Goal: Task Accomplishment & Management: Manage account settings

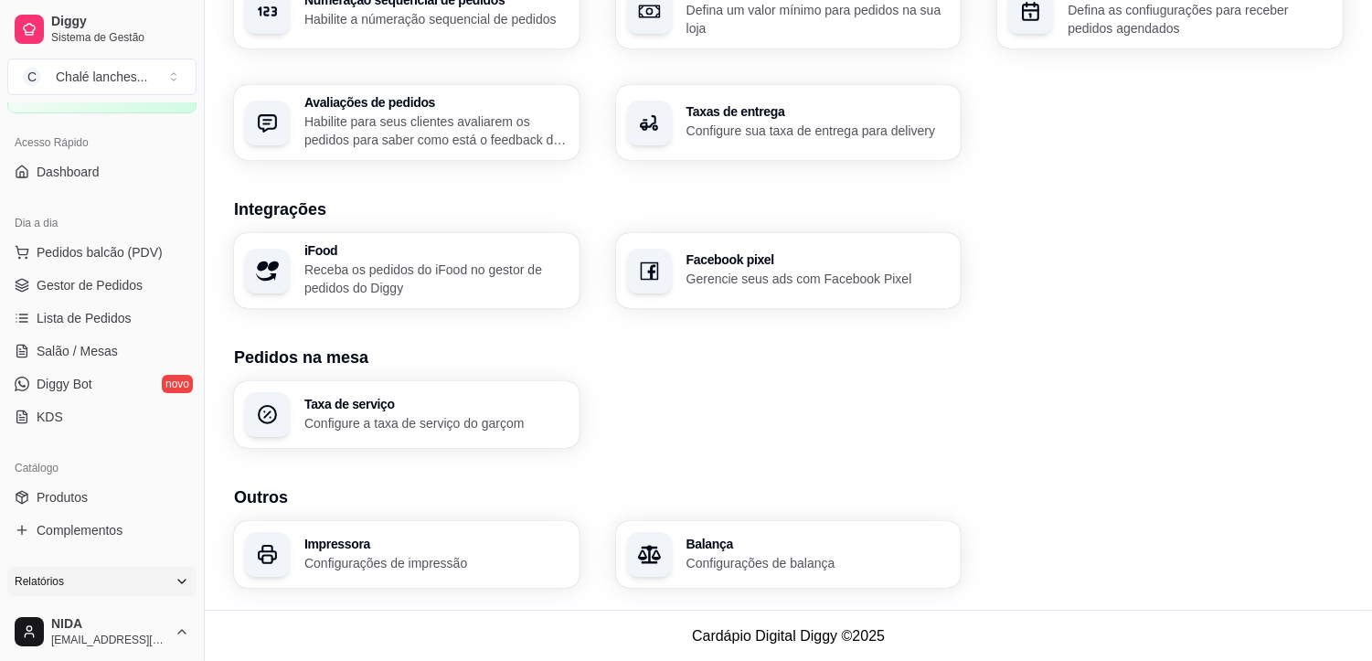
scroll to position [203, 0]
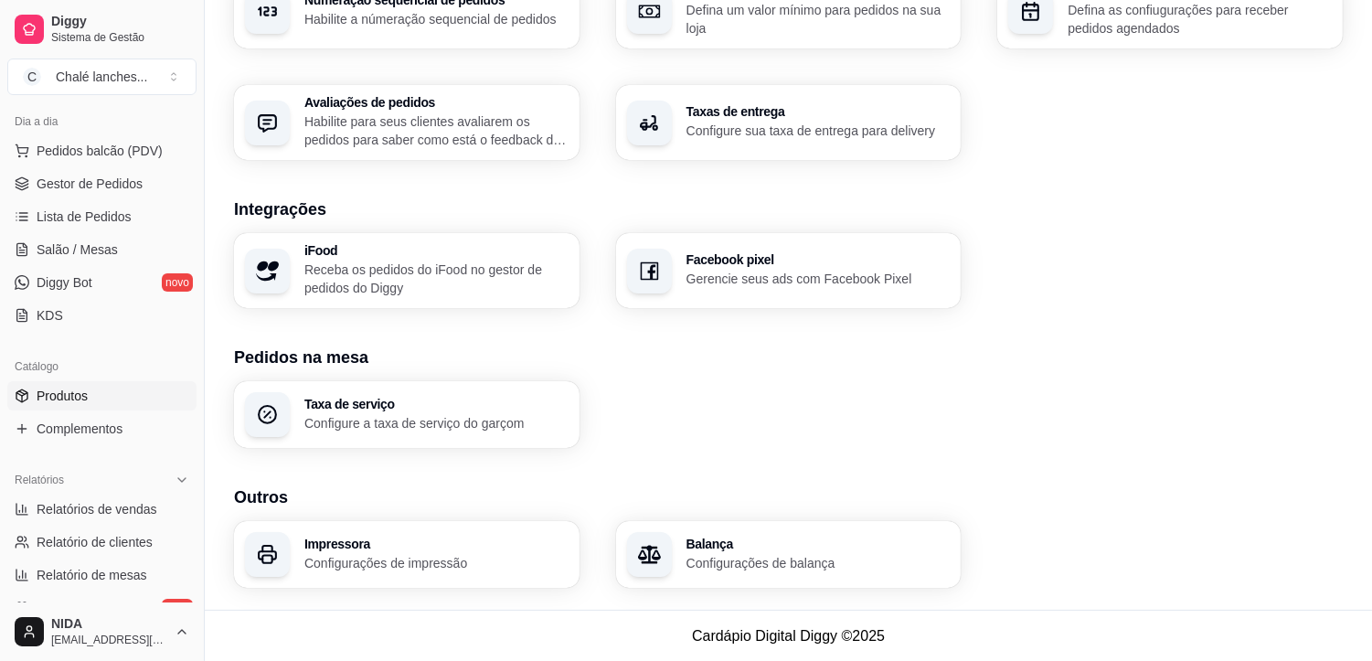
click at [89, 391] on link "Produtos" at bounding box center [101, 395] width 189 height 29
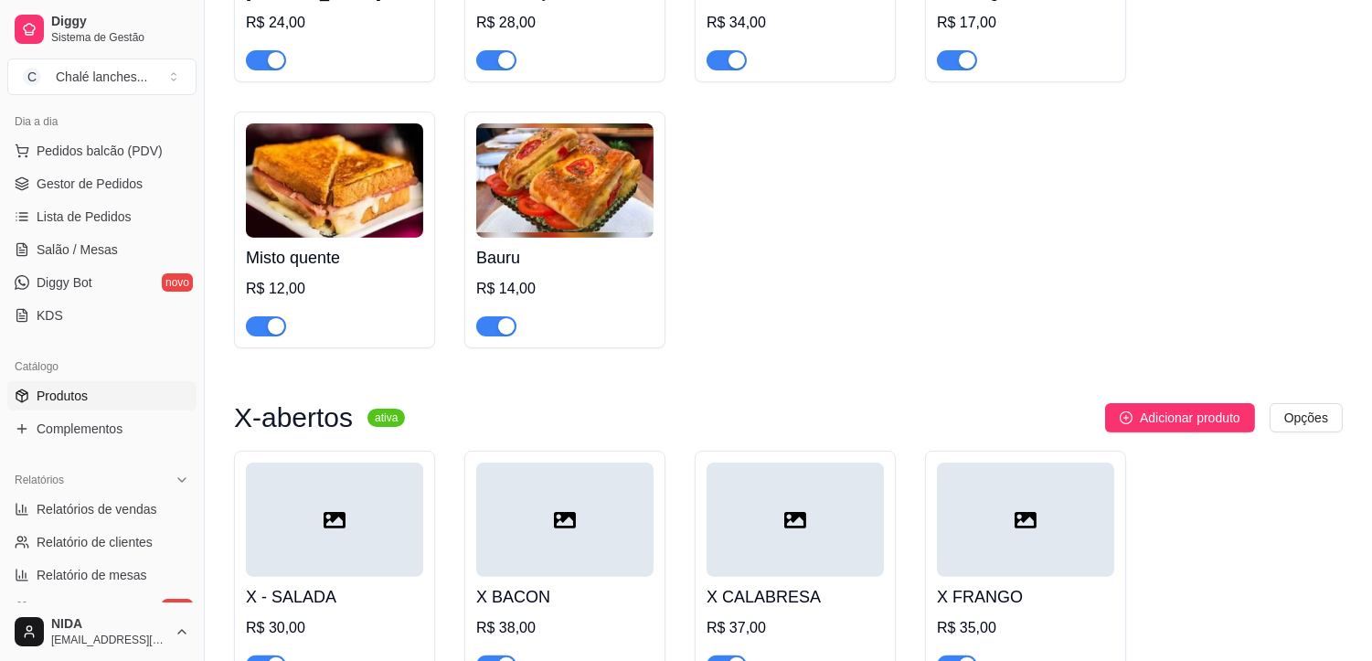
scroll to position [1522, 0]
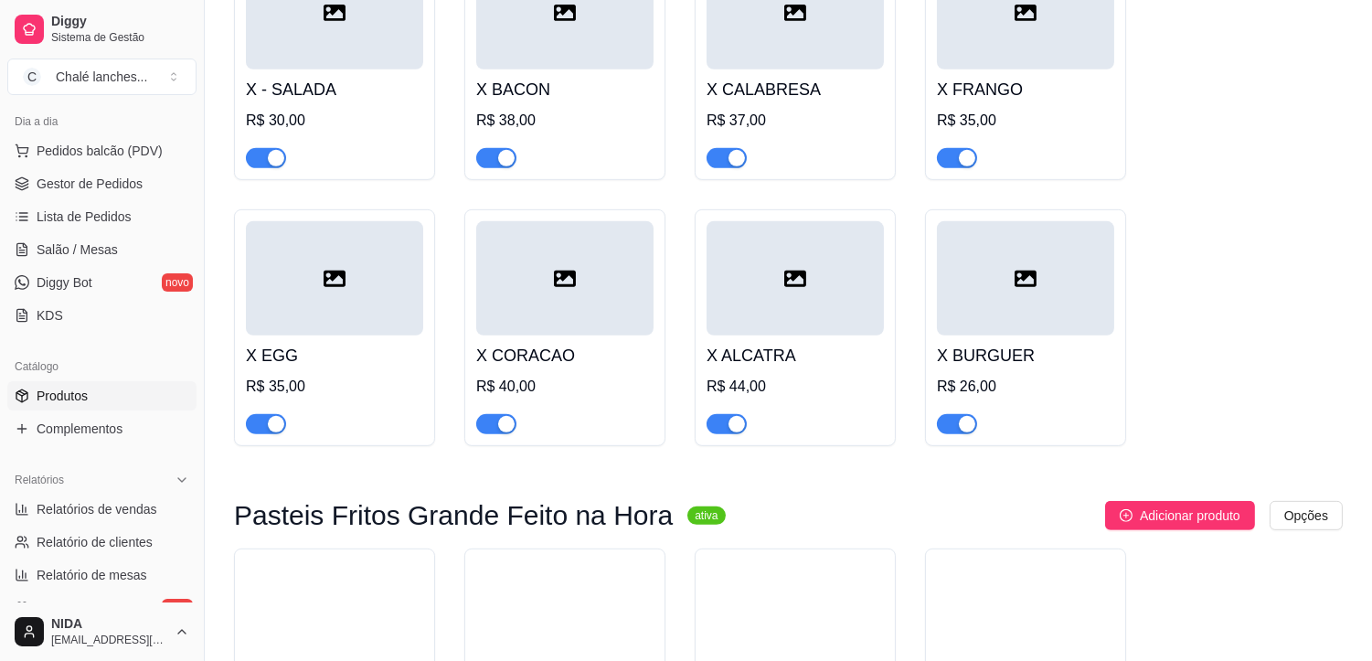
click at [7, 381] on link "Produtos" at bounding box center [101, 395] width 189 height 29
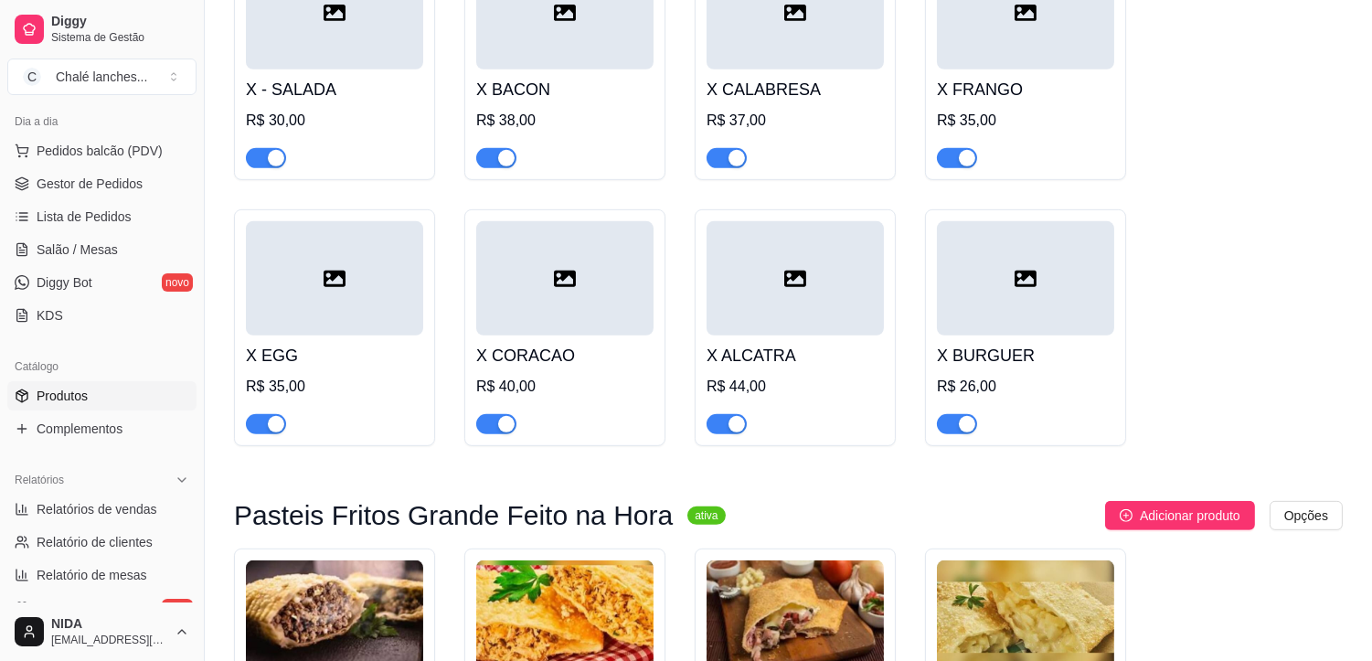
scroll to position [0, 0]
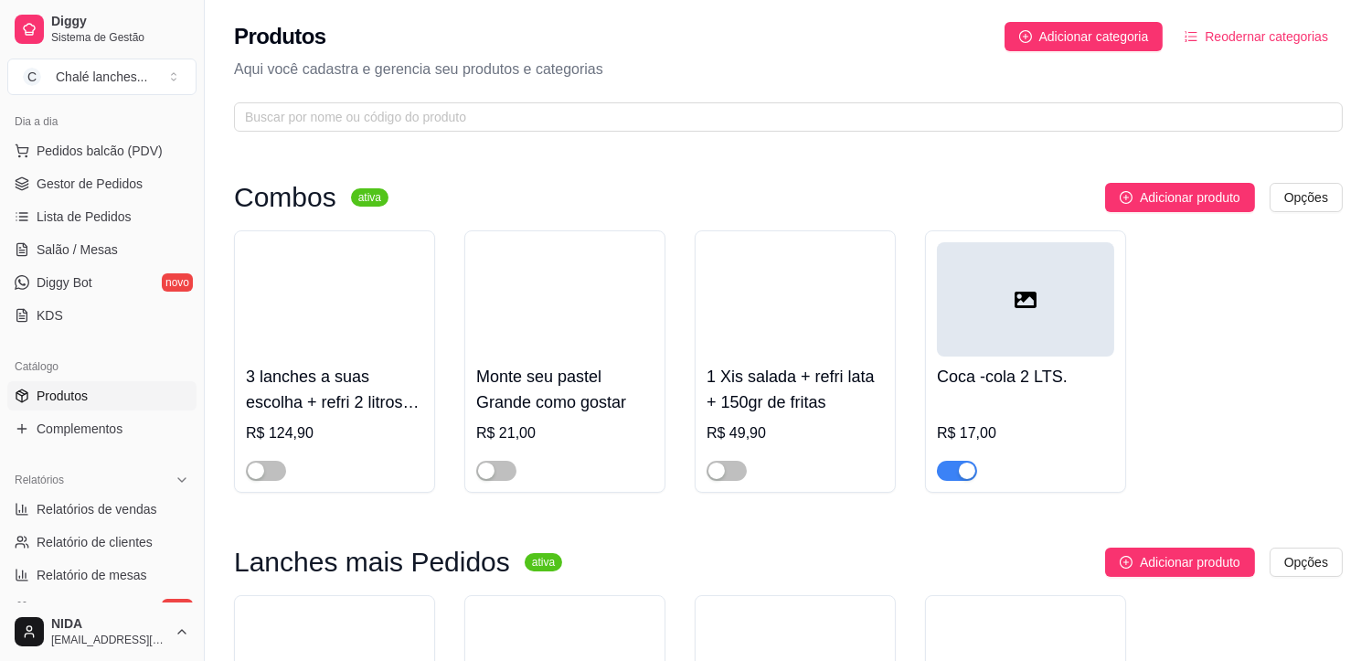
click at [7, 381] on link "Produtos" at bounding box center [101, 395] width 189 height 29
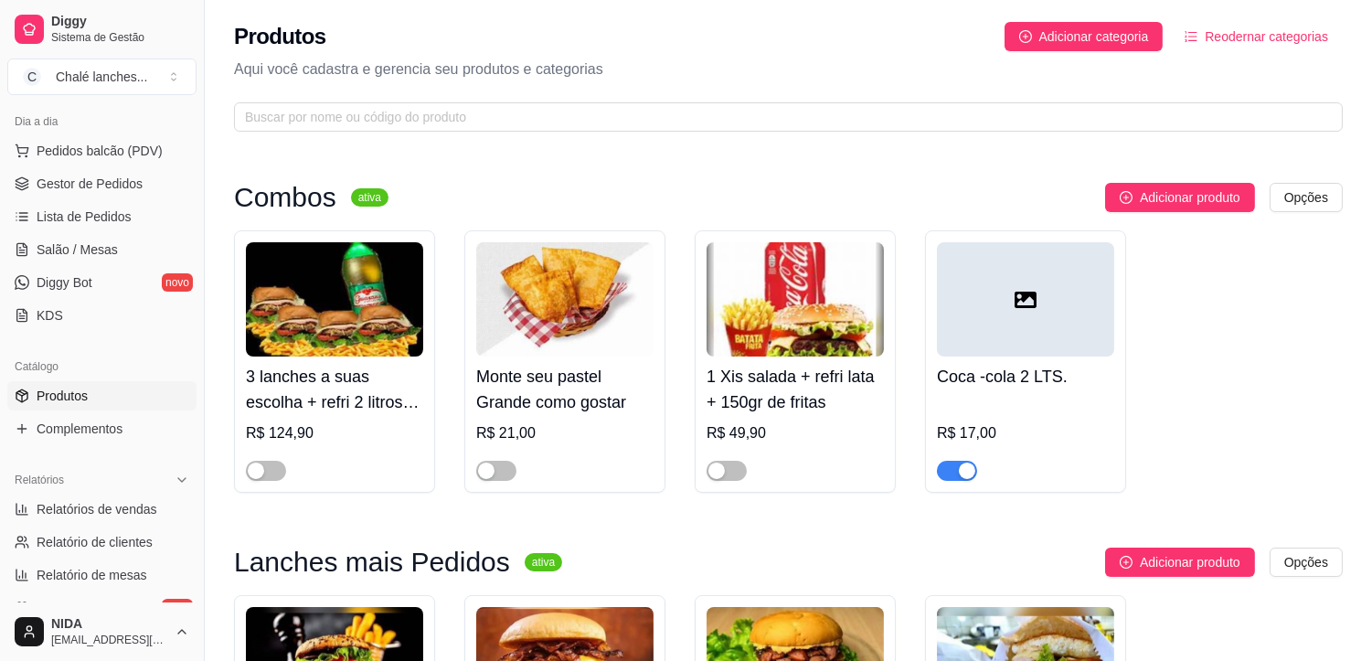
scroll to position [507, 0]
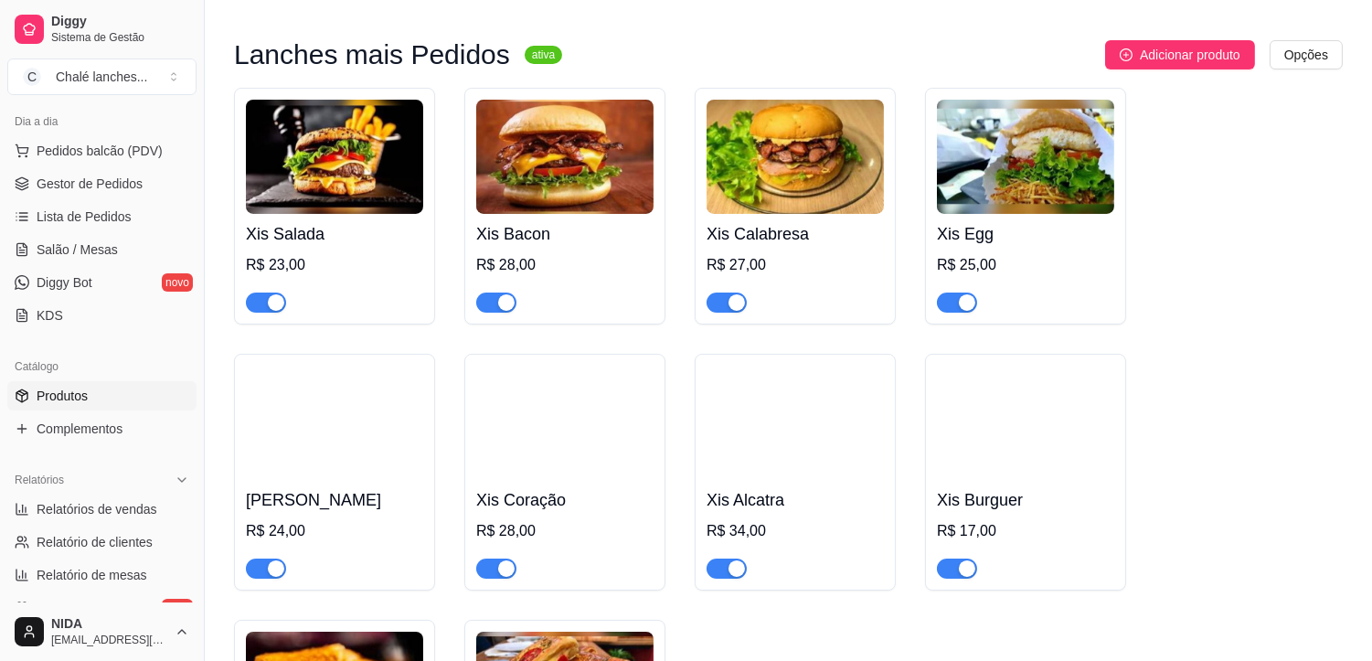
click at [7, 381] on link "Produtos" at bounding box center [101, 395] width 189 height 29
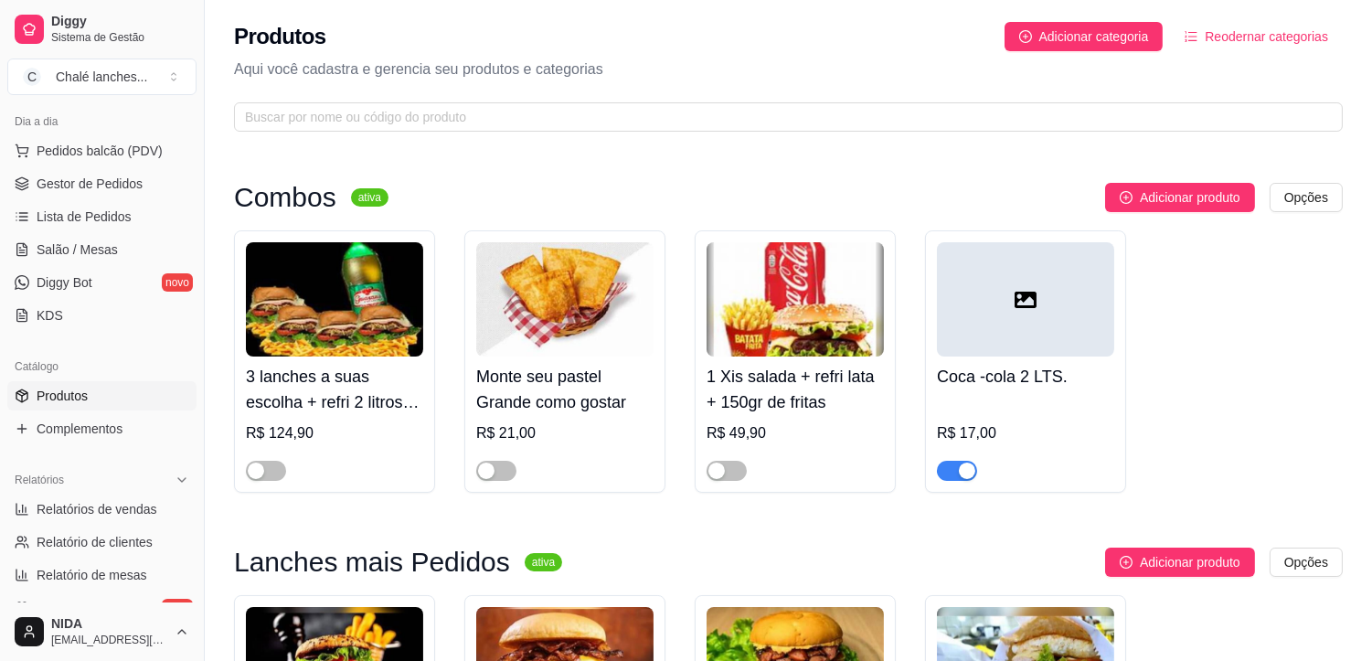
scroll to position [406, 0]
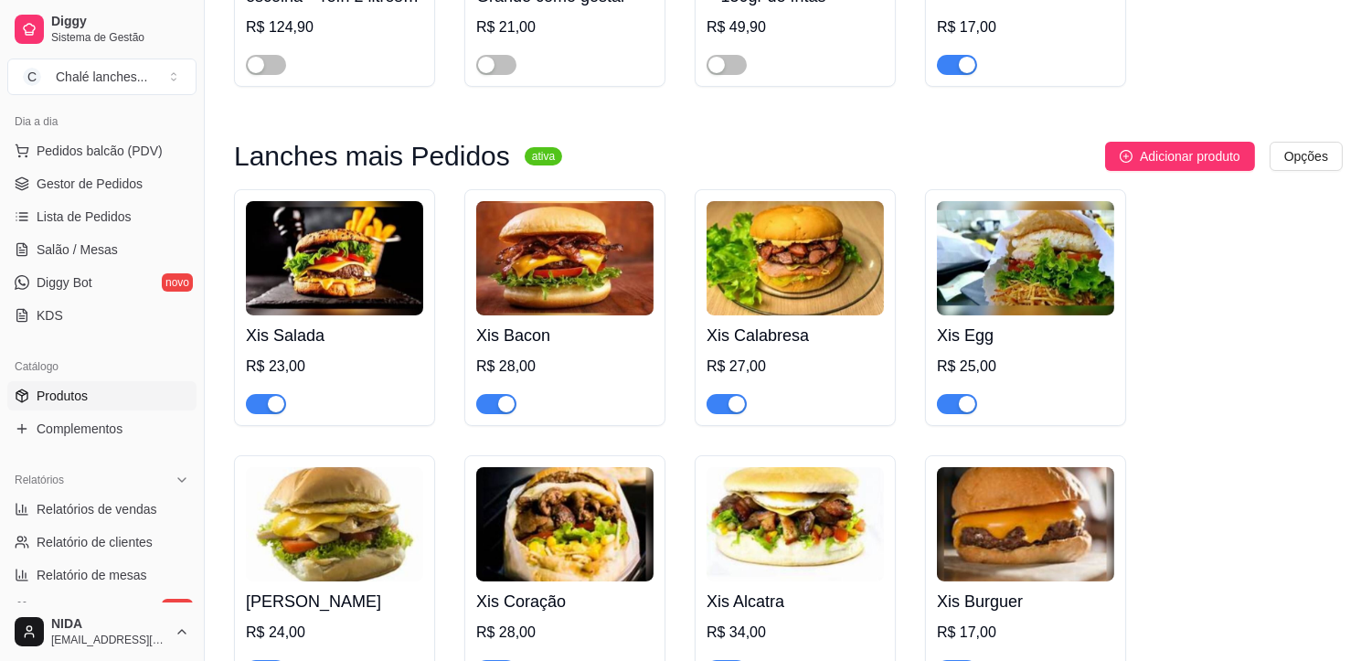
click at [7, 381] on link "Produtos" at bounding box center [101, 395] width 189 height 29
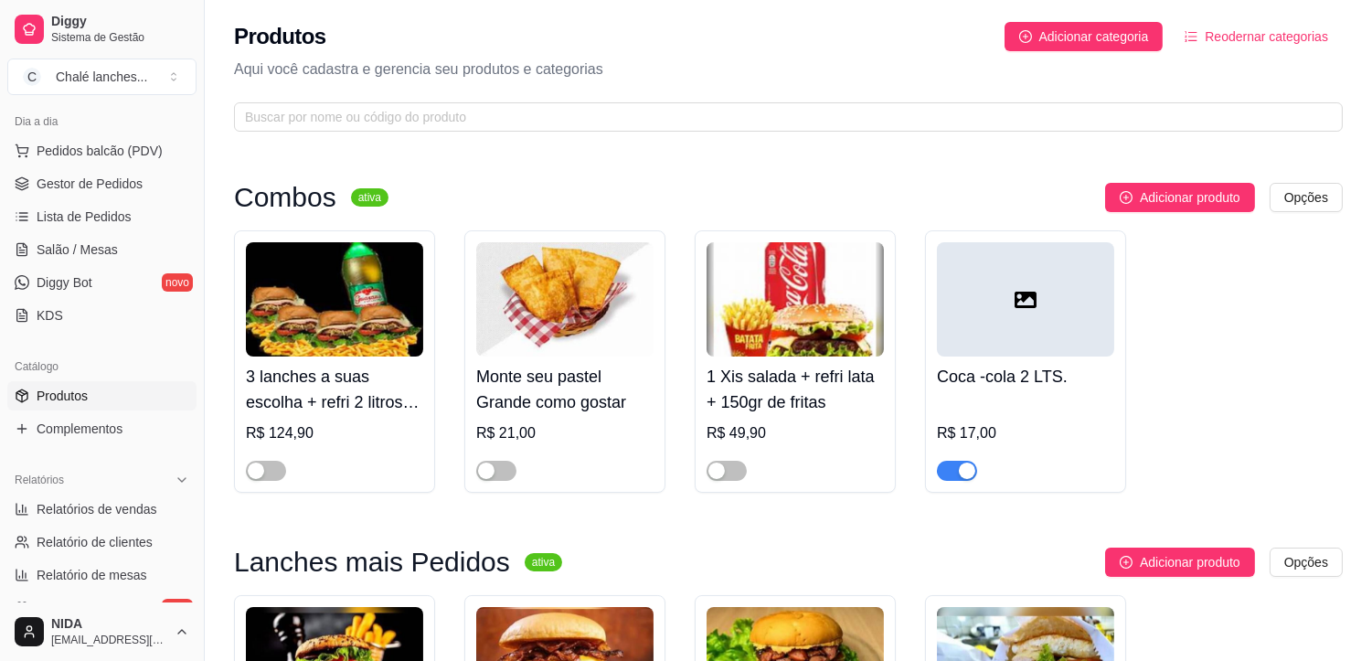
scroll to position [304, 0]
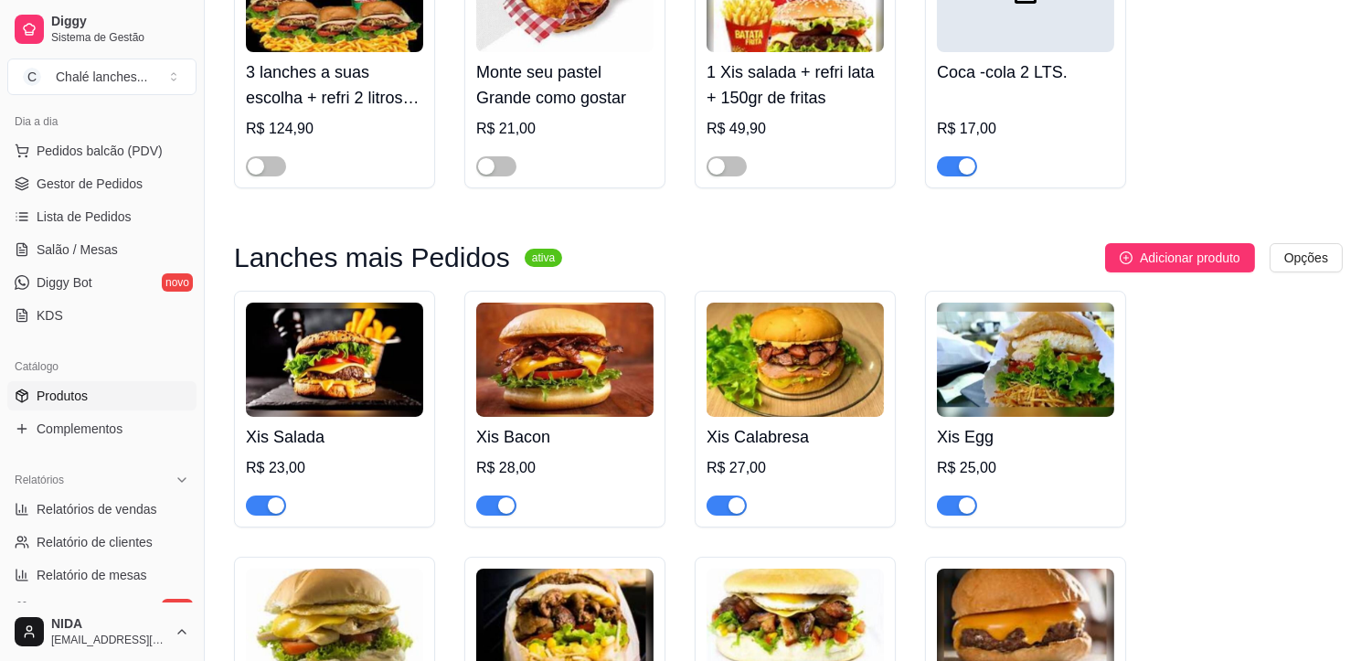
click at [7, 381] on link "Produtos" at bounding box center [101, 395] width 189 height 29
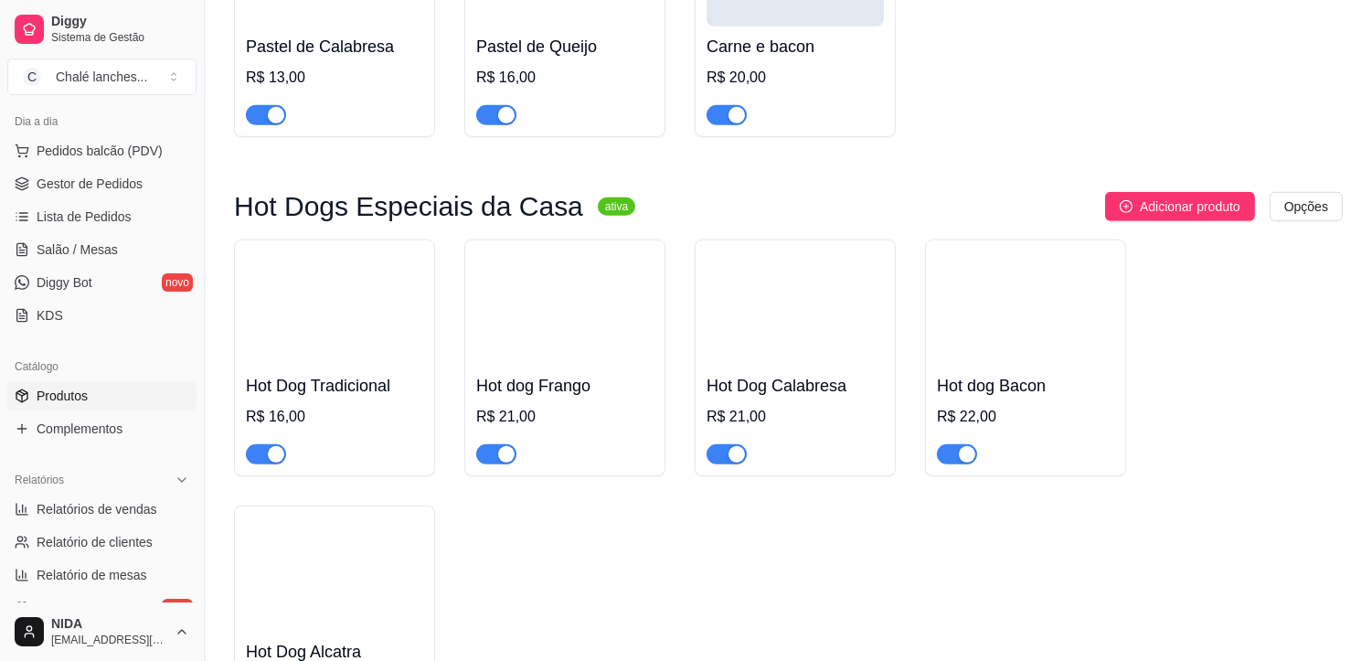
click at [7, 381] on link "Produtos" at bounding box center [101, 395] width 189 height 29
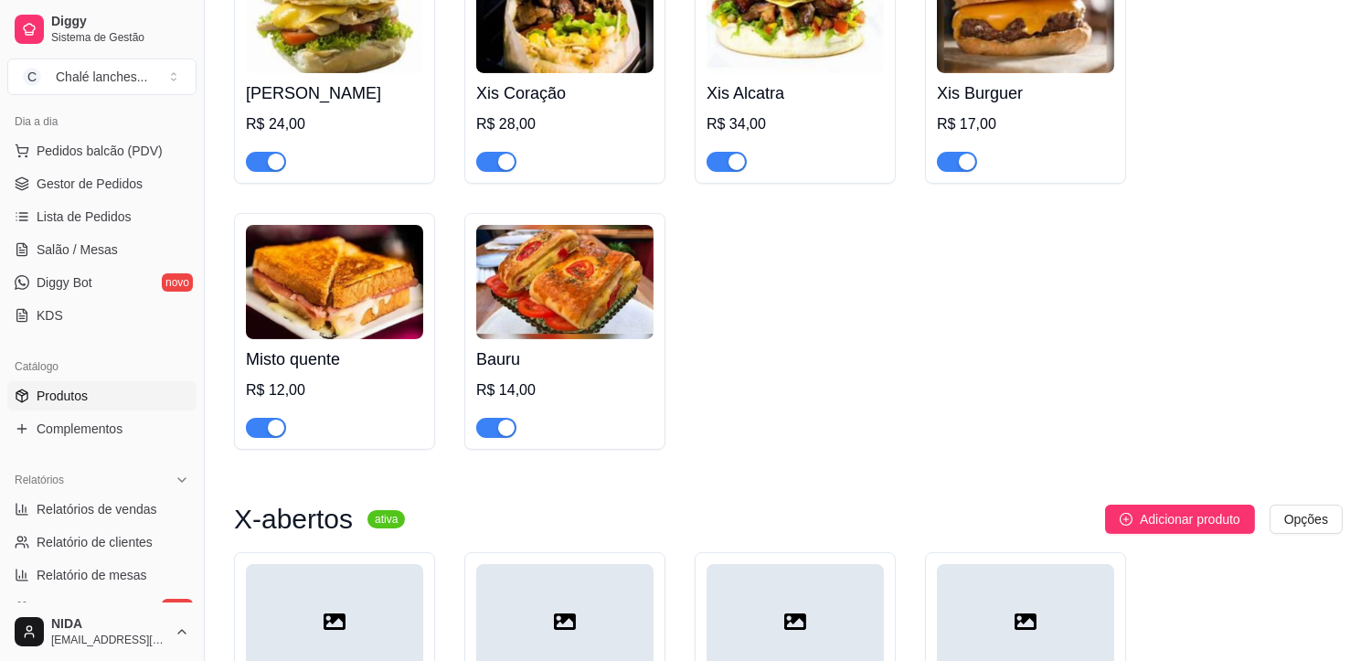
click at [7, 381] on link "Produtos" at bounding box center [101, 395] width 189 height 29
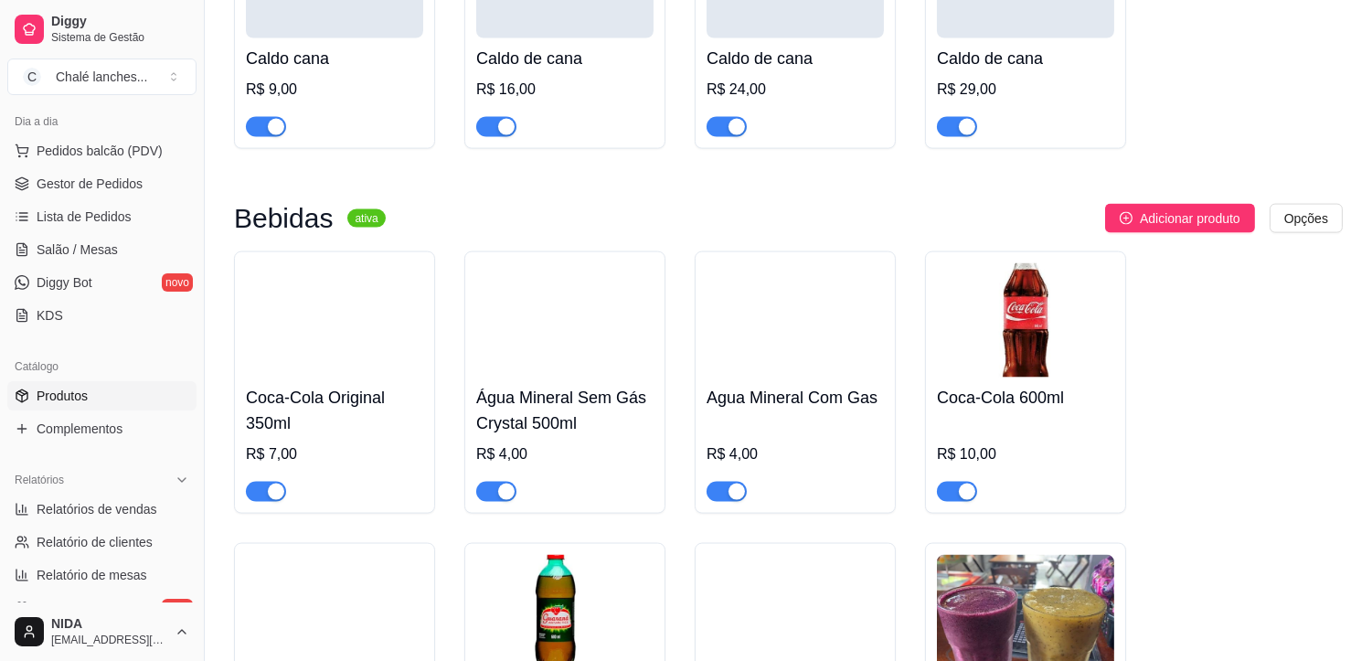
scroll to position [4772, 0]
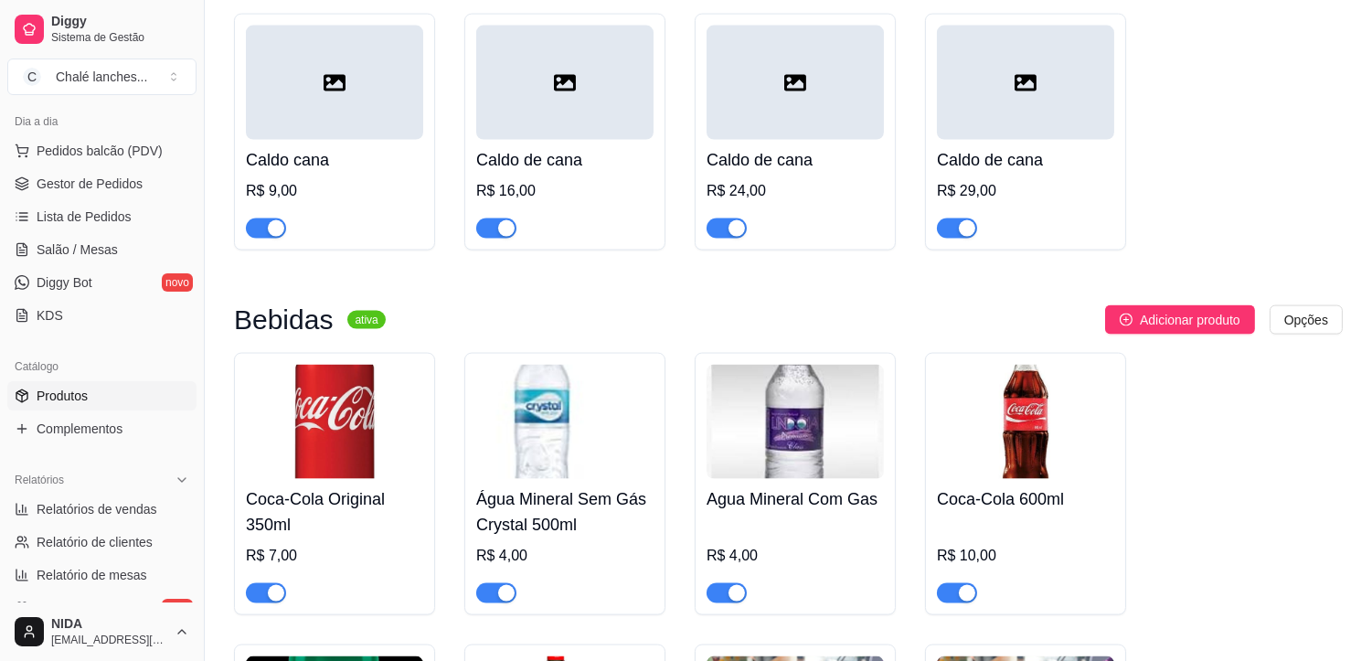
click at [7, 381] on link "Produtos" at bounding box center [101, 395] width 189 height 29
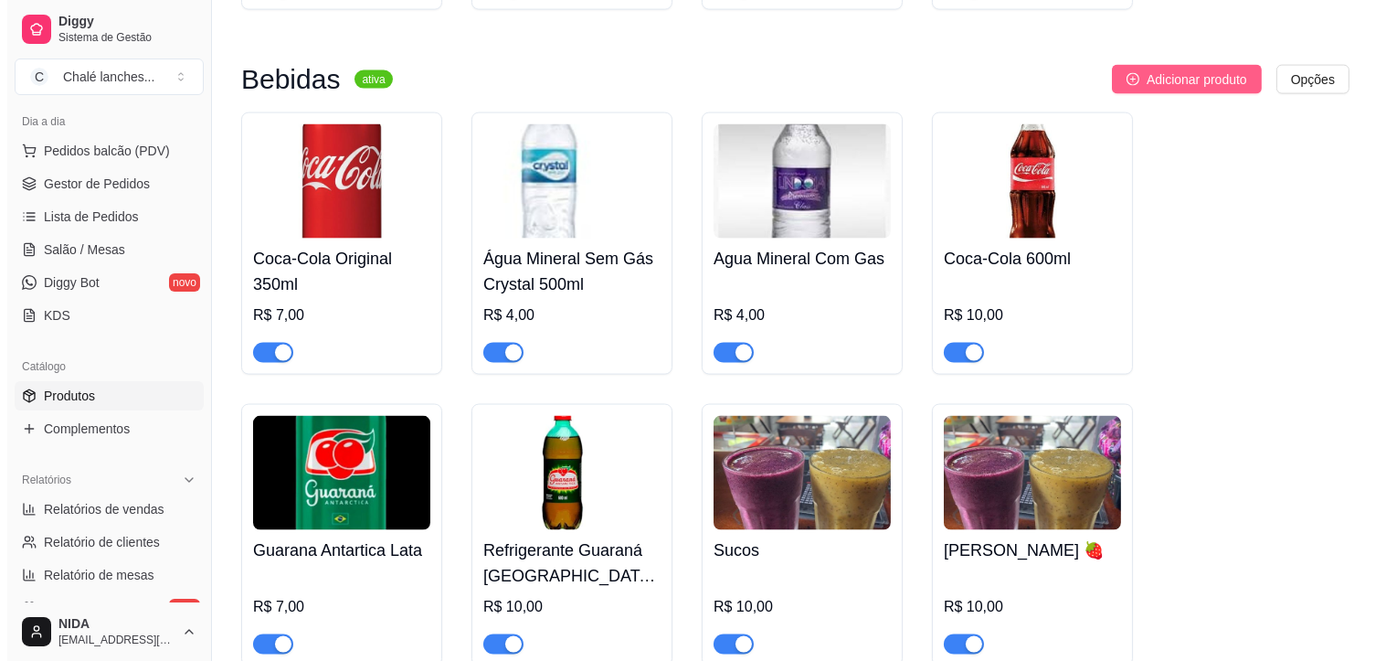
scroll to position [4911, 0]
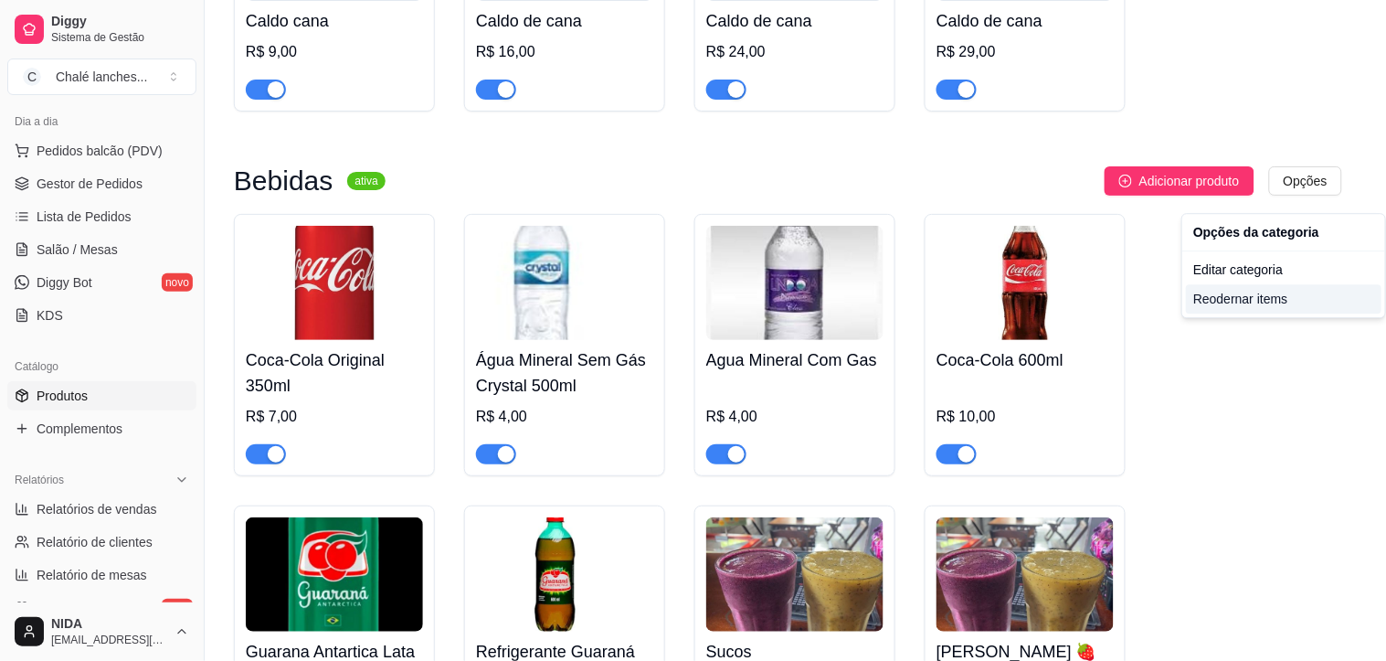
click at [1267, 295] on div "Reodernar items" at bounding box center [1284, 298] width 196 height 29
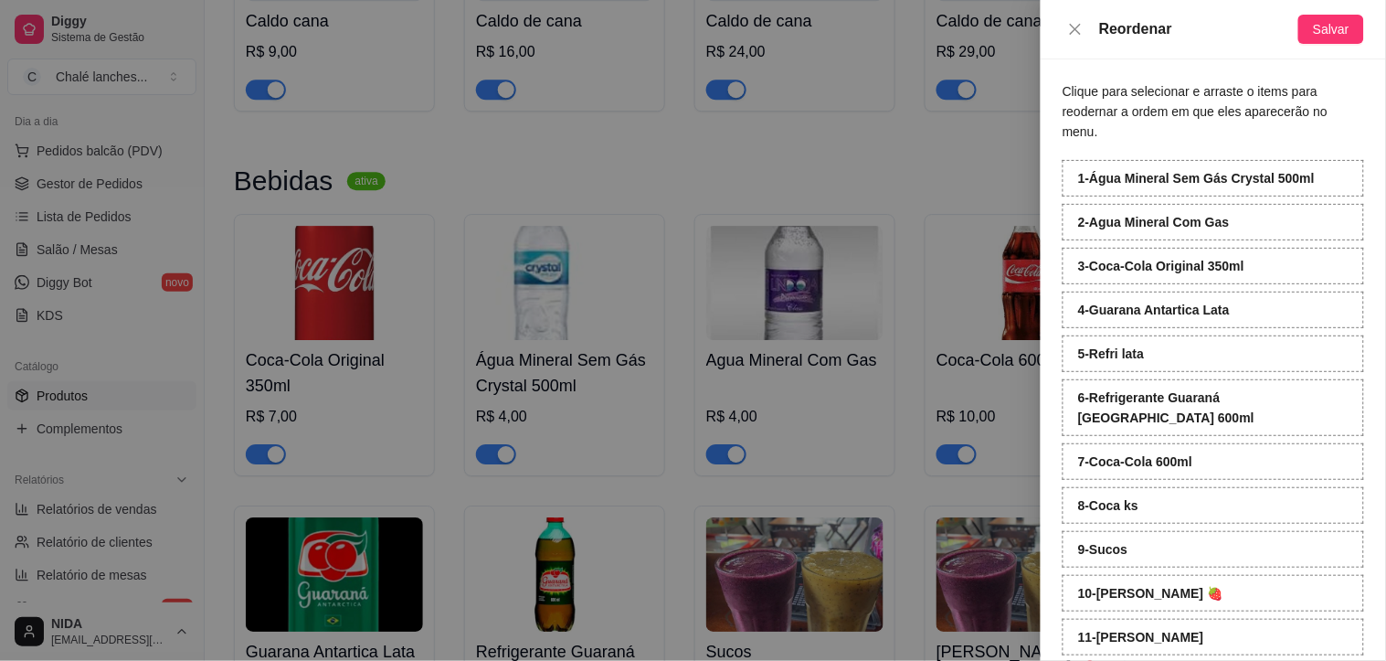
scroll to position [315, 0]
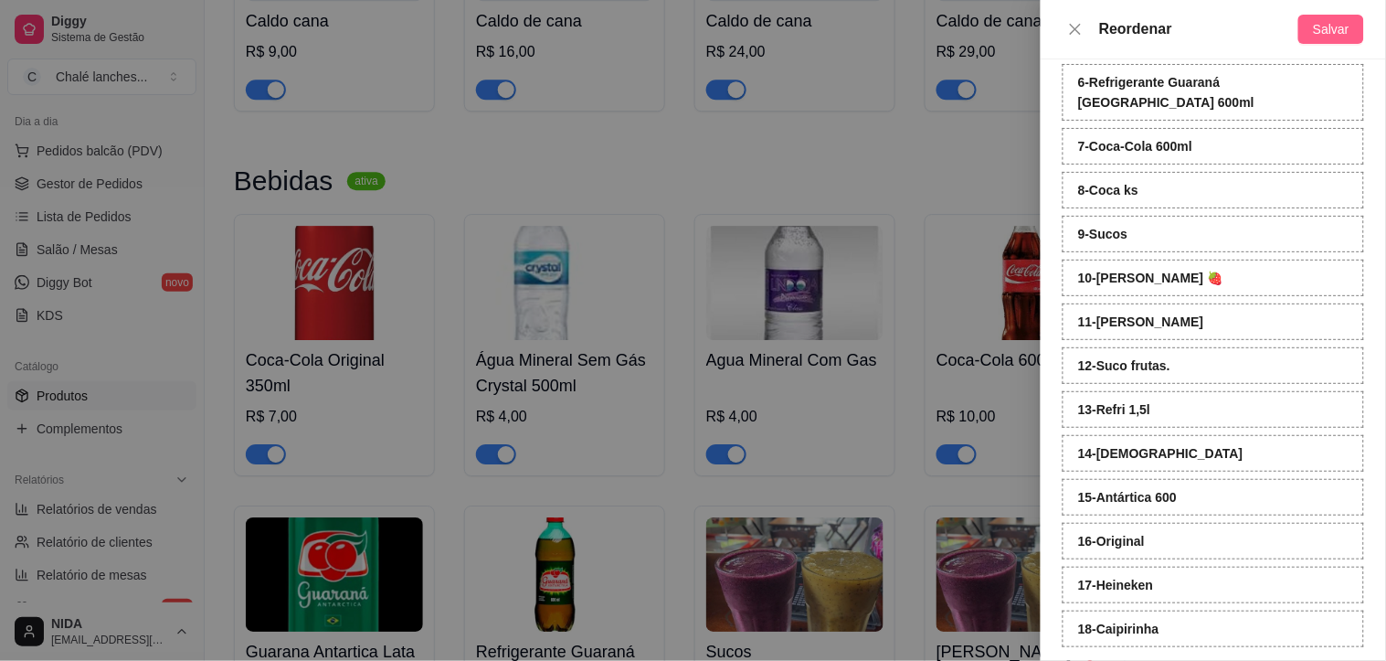
click at [1329, 32] on span "Salvar" at bounding box center [1331, 29] width 37 height 20
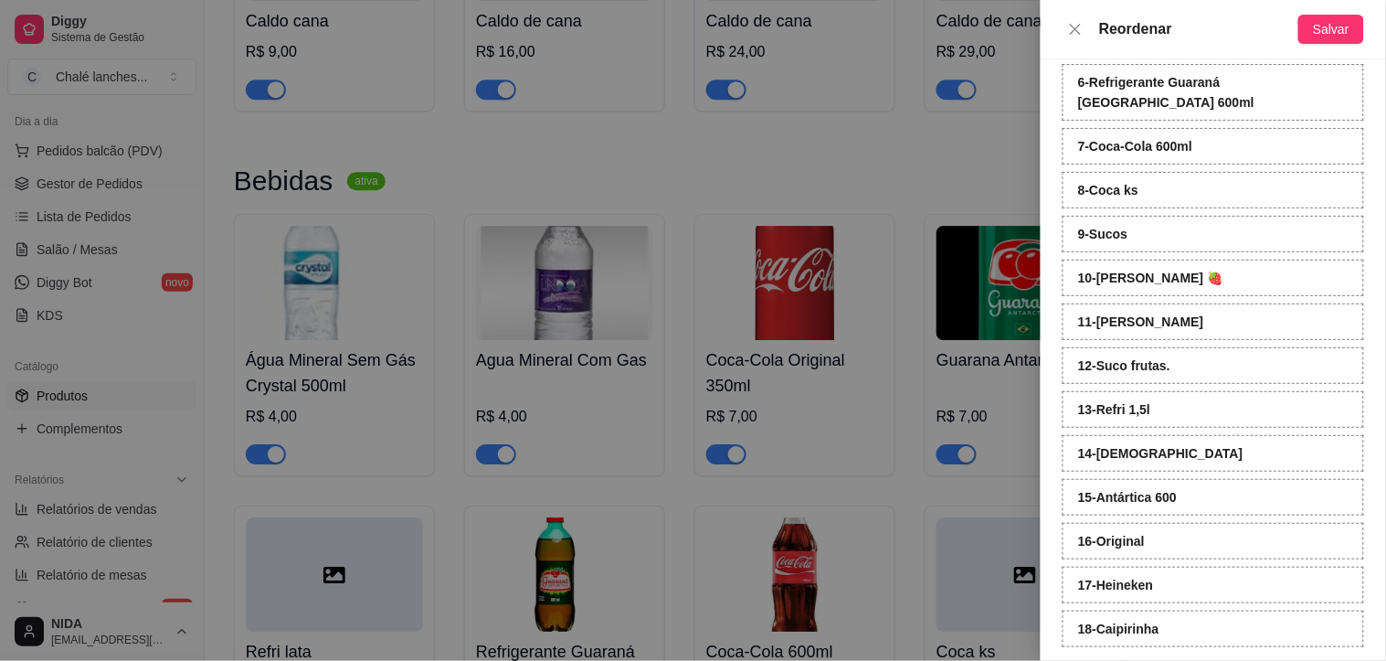
click at [1009, 204] on div at bounding box center [693, 330] width 1386 height 661
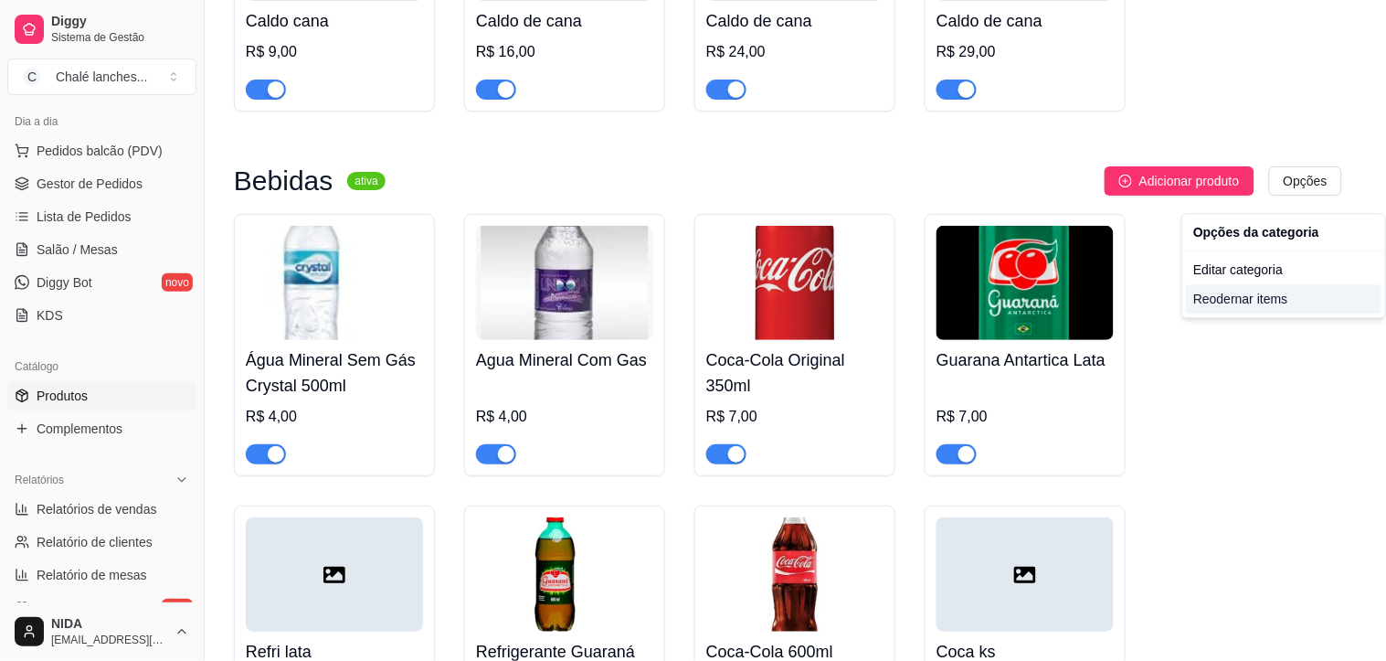
click at [1268, 303] on div "Reodernar items" at bounding box center [1284, 298] width 196 height 29
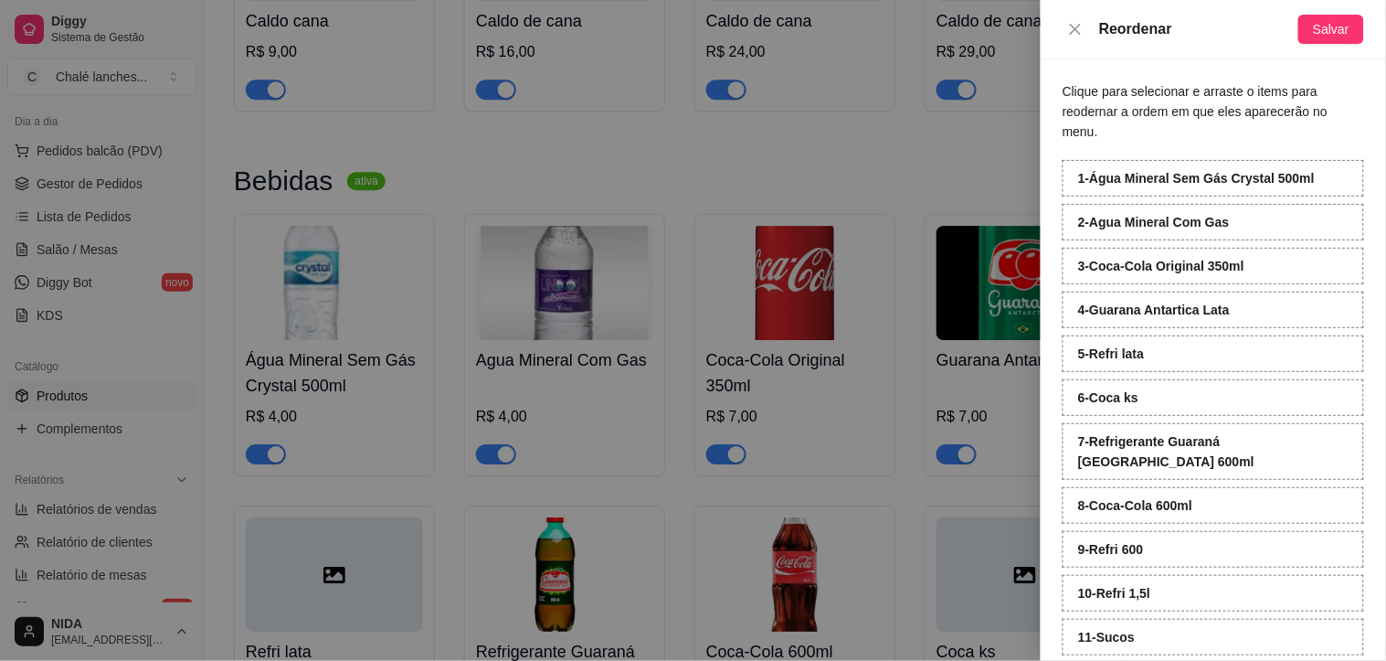
scroll to position [359, 0]
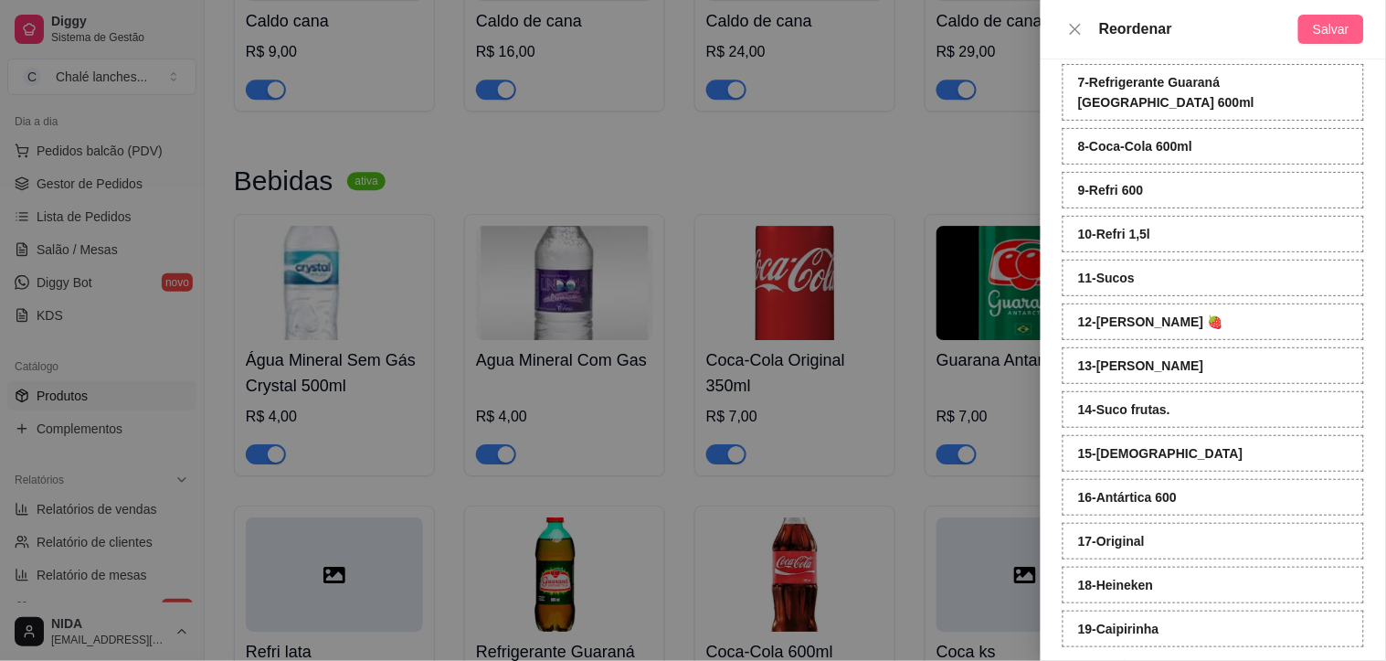
click at [1341, 15] on button "Salvar" at bounding box center [1332, 29] width 66 height 29
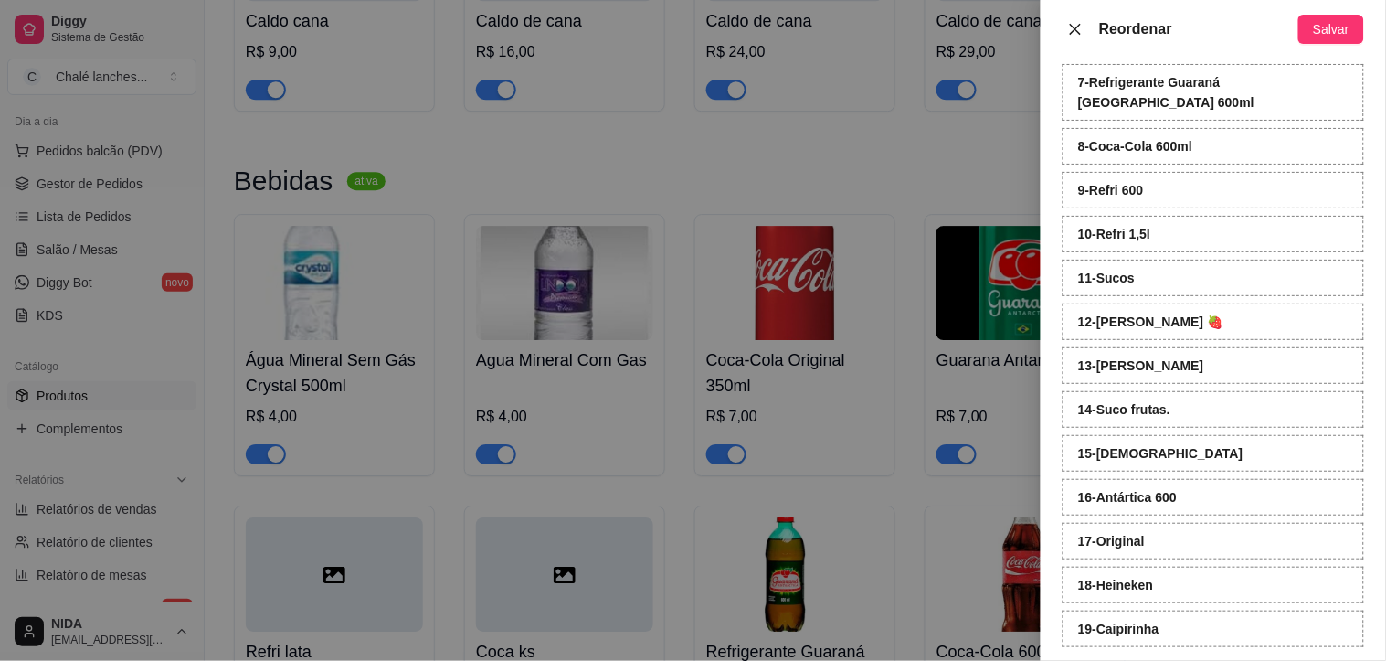
click at [1080, 25] on icon "close" at bounding box center [1075, 28] width 11 height 11
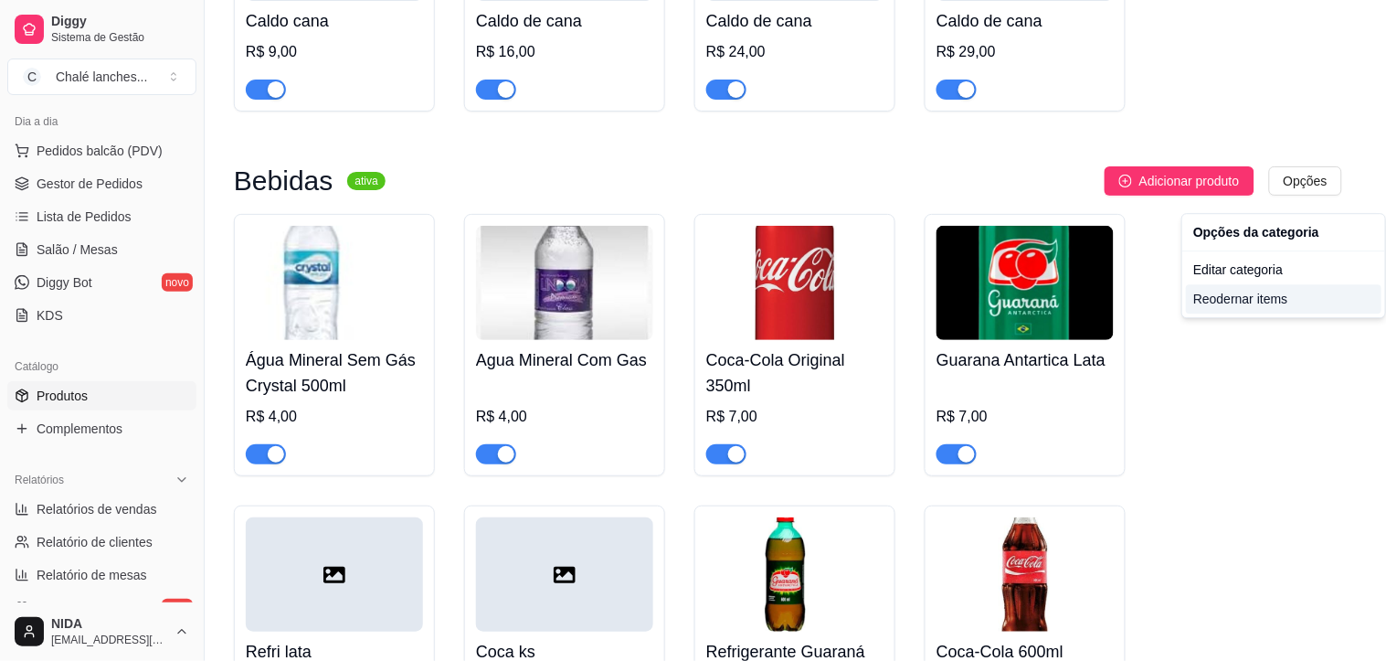
click at [1215, 302] on div "Reodernar items" at bounding box center [1284, 298] width 196 height 29
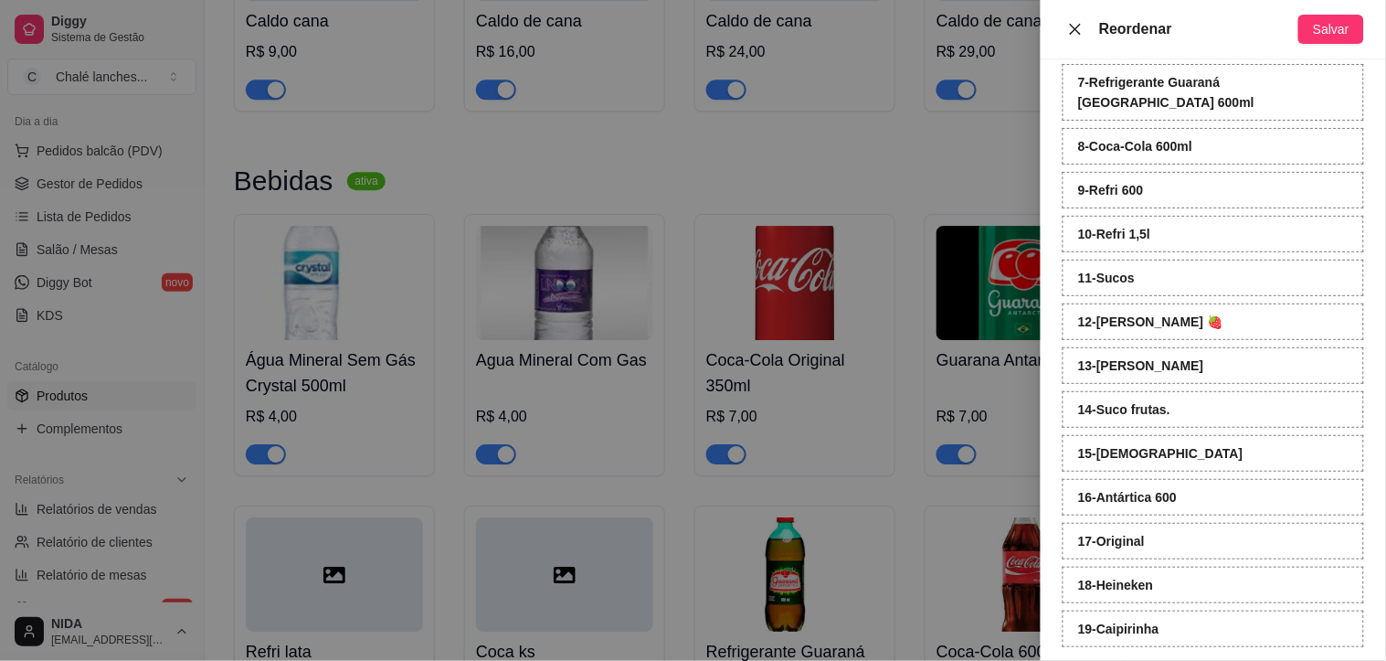
click at [1072, 26] on icon "close" at bounding box center [1075, 29] width 15 height 15
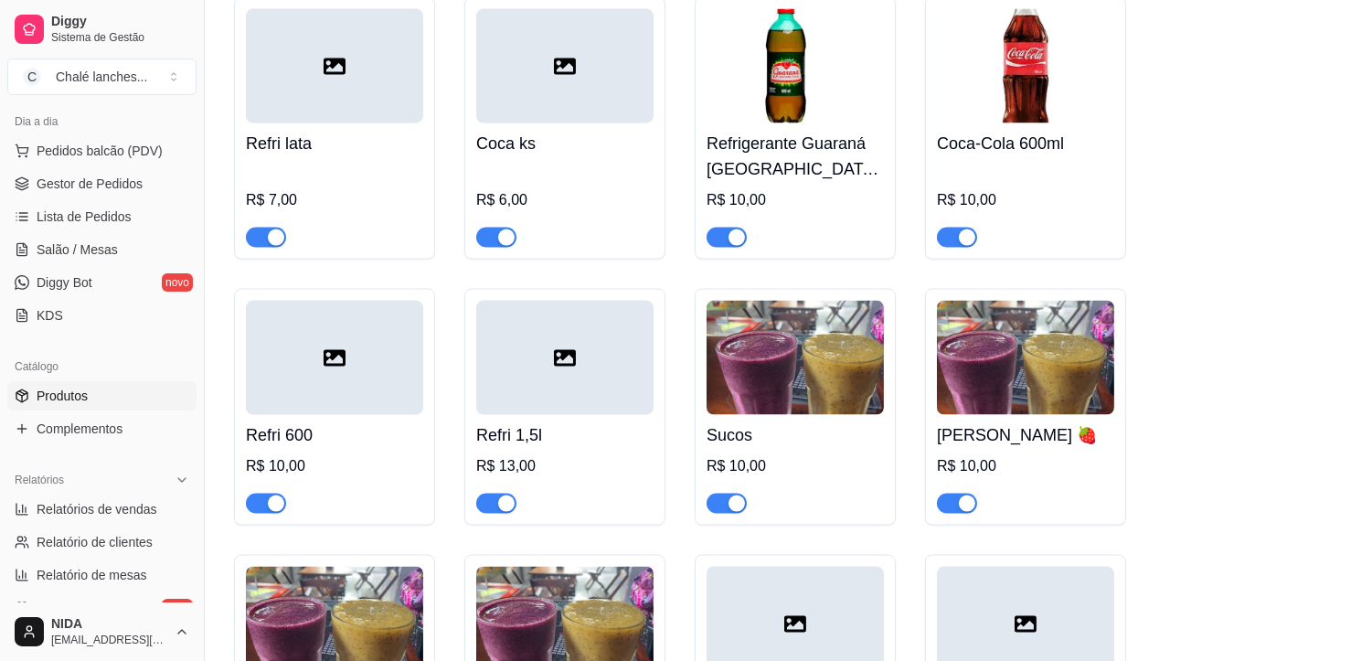
scroll to position [5825, 0]
